Goal: Check status: Check status

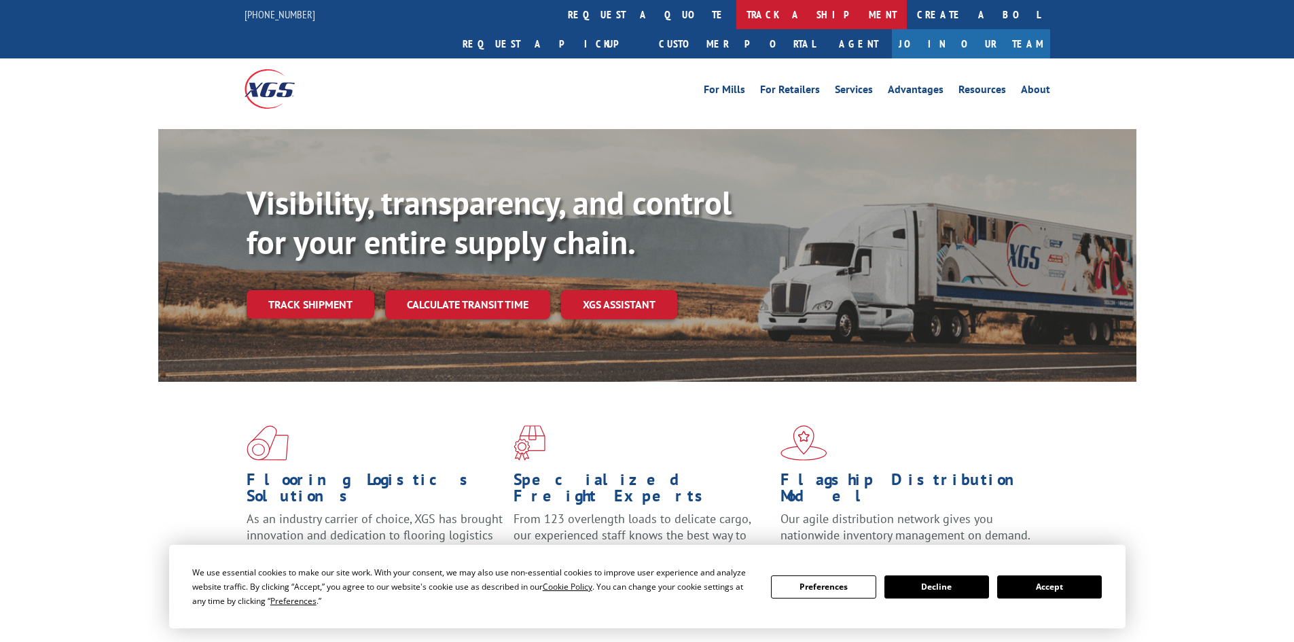
click at [736, 20] on link "track a shipment" at bounding box center [821, 14] width 171 height 29
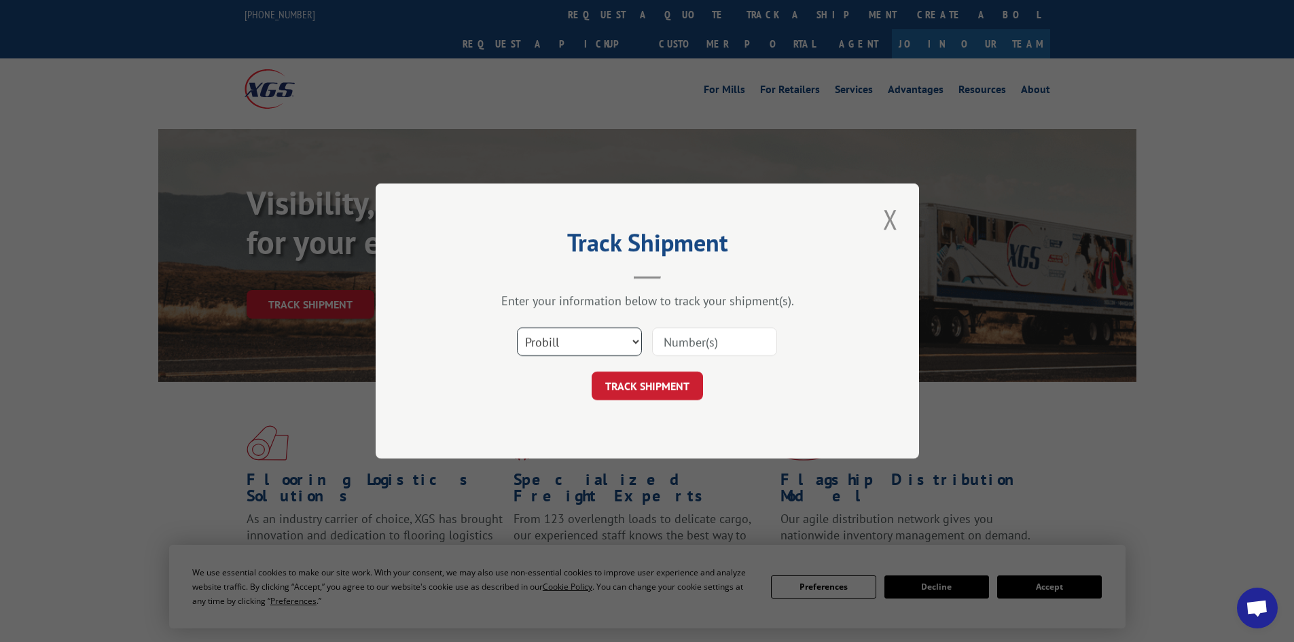
click at [581, 340] on select "Select category... Probill BOL PO" at bounding box center [579, 341] width 125 height 29
select select "bol"
click at [517, 327] on select "Select category... Probill BOL PO" at bounding box center [579, 341] width 125 height 29
click at [683, 332] on input at bounding box center [714, 341] width 125 height 29
paste input "1150028"
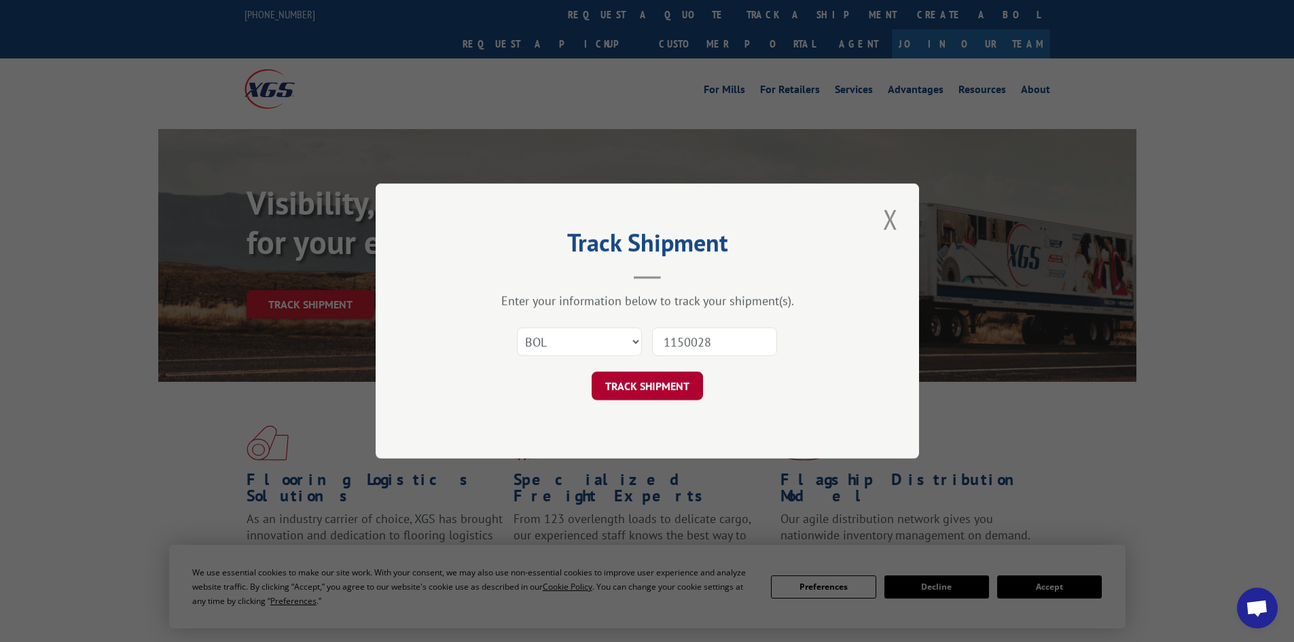
type input "1150028"
click at [656, 378] on button "TRACK SHIPMENT" at bounding box center [647, 386] width 111 height 29
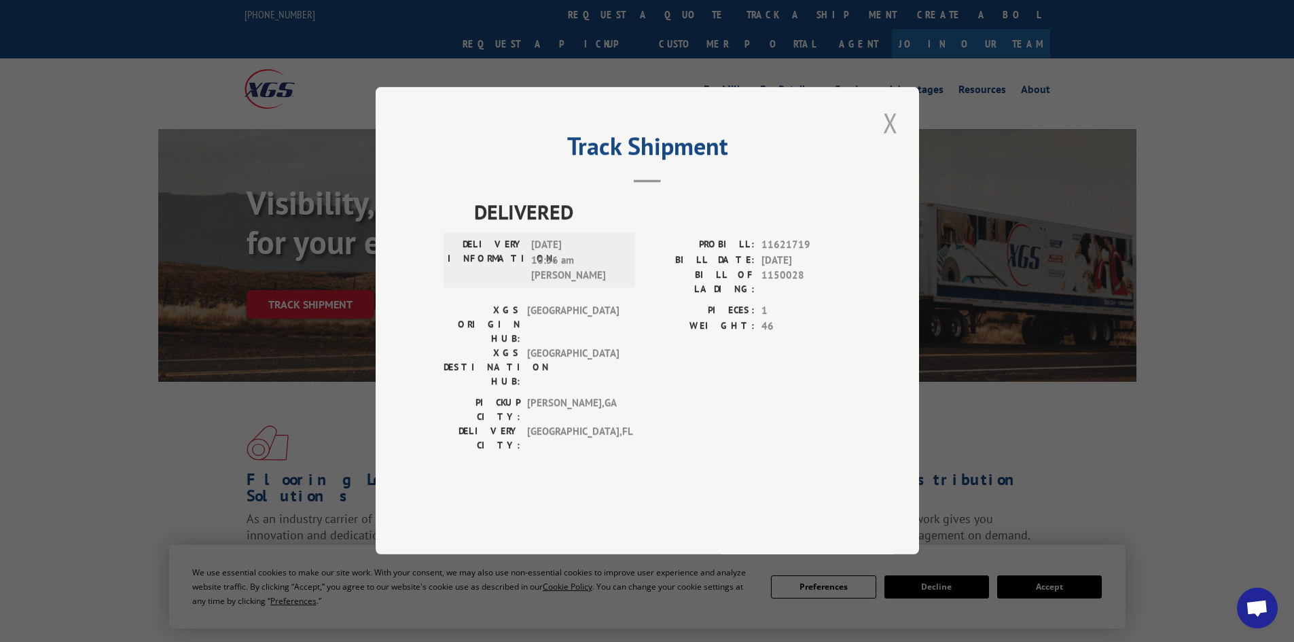
click at [897, 141] on button "Close modal" at bounding box center [890, 122] width 23 height 37
